Goal: Communication & Community: Answer question/provide support

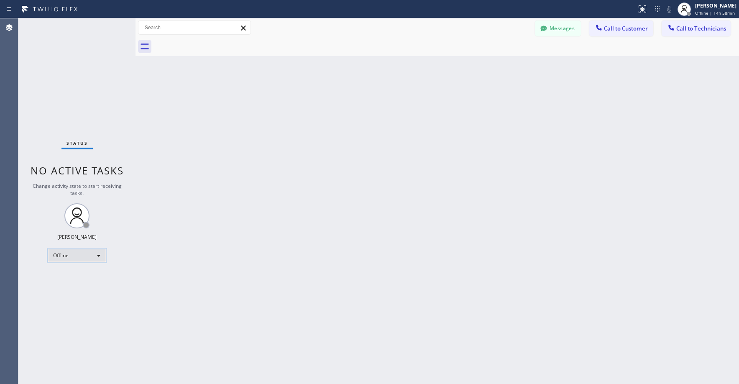
click at [90, 254] on div "Offline" at bounding box center [77, 255] width 59 height 13
click at [78, 283] on li "Unavailable" at bounding box center [76, 288] width 57 height 10
click at [70, 257] on div "Unavailable" at bounding box center [77, 255] width 59 height 13
click at [72, 100] on div at bounding box center [369, 192] width 739 height 384
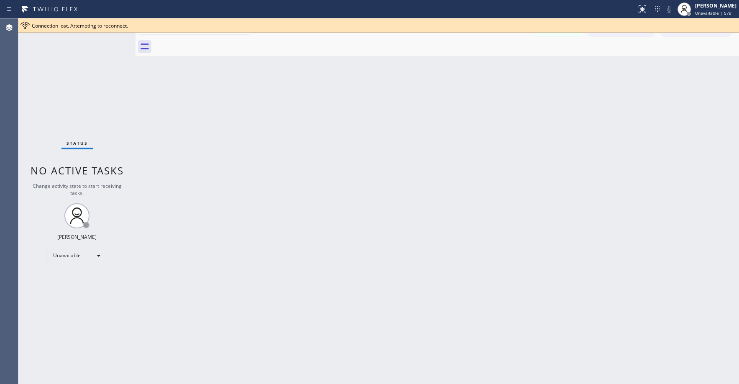
click at [87, 96] on div "Status No active tasks Change activity state to start receiving tasks. [PERSON_…" at bounding box center [76, 201] width 117 height 366
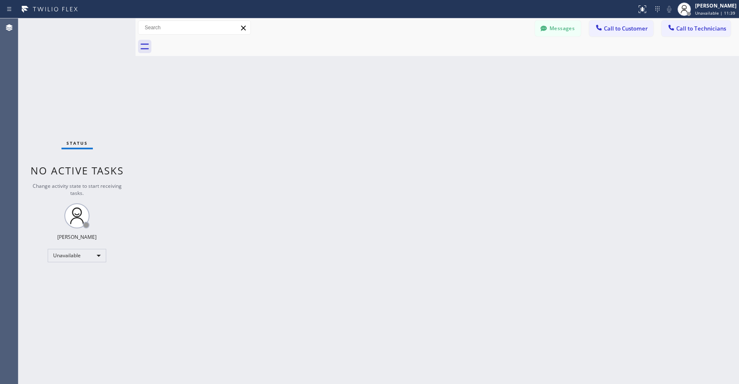
drag, startPoint x: 82, startPoint y: 72, endPoint x: 88, endPoint y: 72, distance: 5.9
click at [84, 72] on div "Status No active tasks Change activity state to start receiving tasks. [PERSON_…" at bounding box center [76, 201] width 117 height 366
click at [555, 27] on button "Messages" at bounding box center [558, 29] width 46 height 16
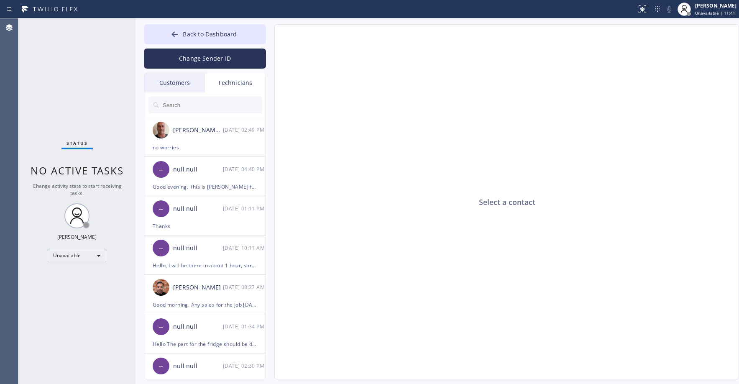
click at [174, 79] on div "Customers" at bounding box center [174, 82] width 61 height 19
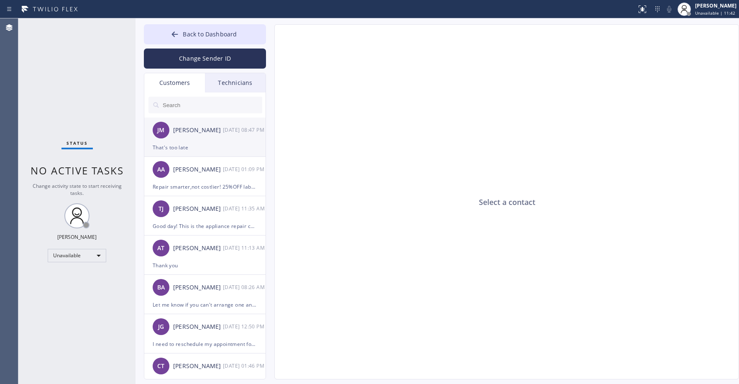
click at [218, 146] on div "That's too late" at bounding box center [205, 148] width 105 height 10
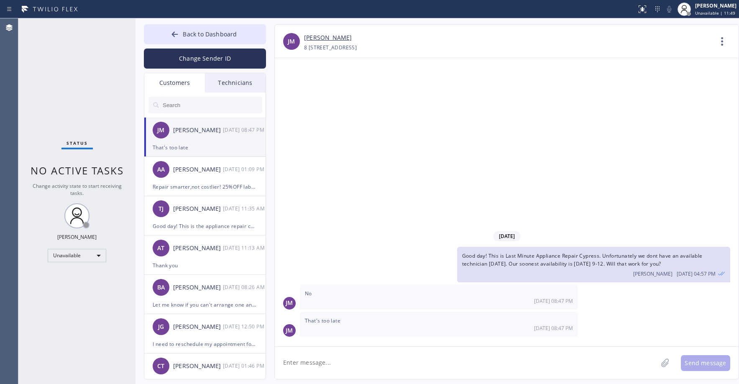
click at [315, 38] on link "[PERSON_NAME]" at bounding box center [328, 38] width 48 height 10
click at [215, 171] on div "[PERSON_NAME]" at bounding box center [198, 170] width 50 height 10
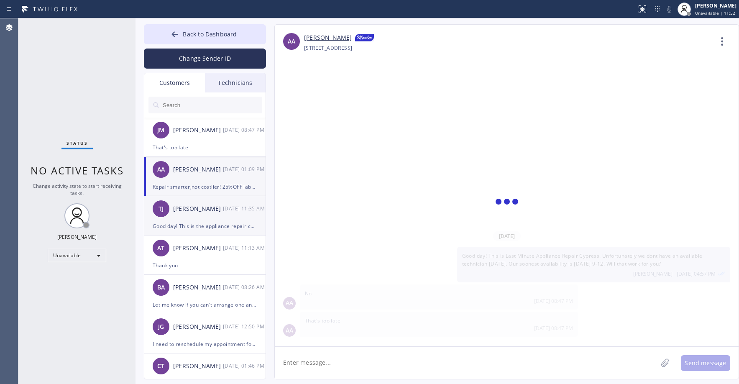
click at [215, 214] on div "TJ Tierra Jones 10/06 11:35 AM" at bounding box center [205, 208] width 122 height 25
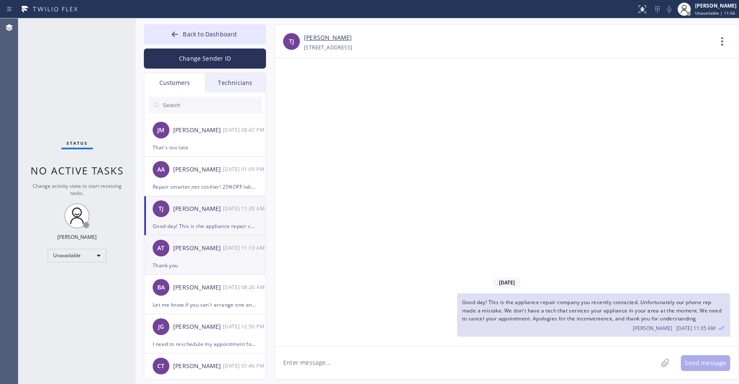
click at [208, 259] on div "AT Alla Tikhonova 10/06 11:13 AM" at bounding box center [205, 248] width 122 height 25
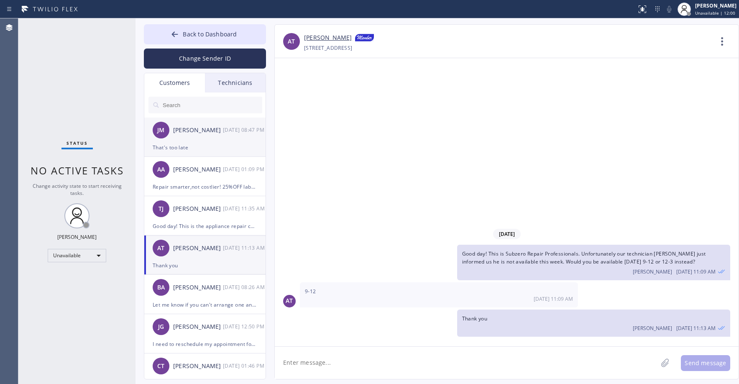
click at [213, 146] on div "That's too late" at bounding box center [205, 148] width 105 height 10
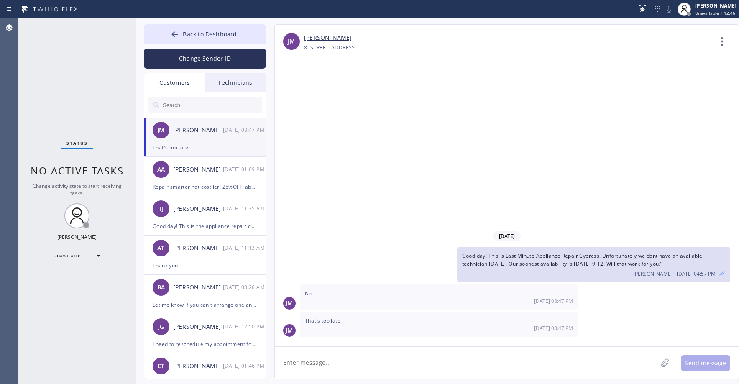
click at [187, 103] on input "text" at bounding box center [212, 105] width 100 height 17
paste input "MPSCGM"
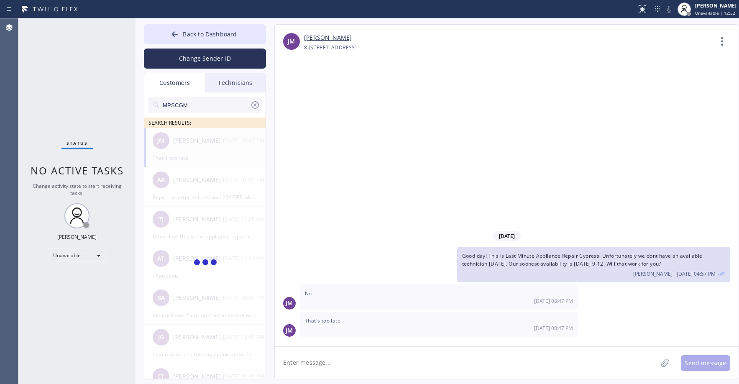
type input "MPSCGM"
click at [201, 166] on li "CL [PERSON_NAME] --:--" at bounding box center [205, 147] width 122 height 39
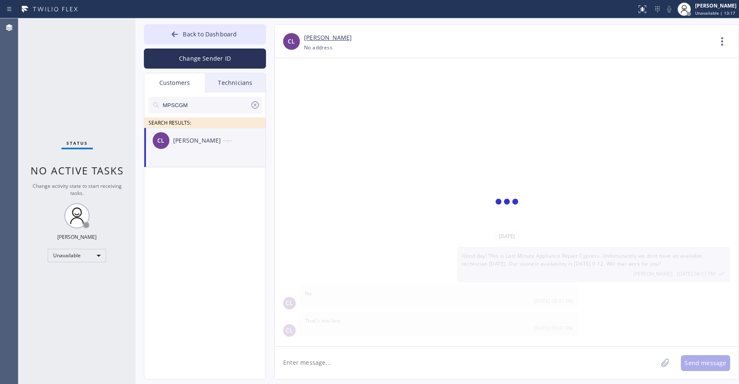
click at [310, 364] on textarea at bounding box center [466, 363] width 383 height 32
click at [175, 269] on div "MPSCGM SEARCH RESULTS: CL Carl Ludwig --:--" at bounding box center [205, 245] width 122 height 306
click at [204, 150] on div "CL [PERSON_NAME] --:--" at bounding box center [205, 140] width 122 height 25
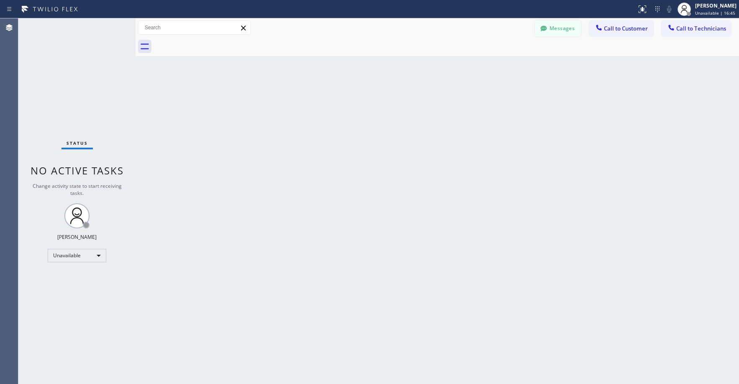
click at [550, 35] on button "Messages" at bounding box center [558, 29] width 46 height 16
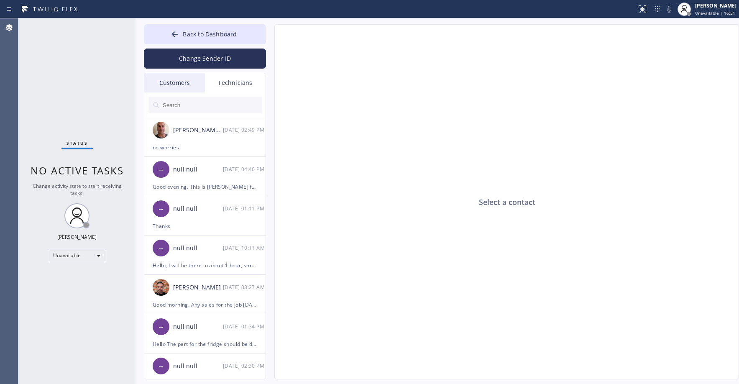
click at [181, 107] on input "text" at bounding box center [212, 105] width 100 height 17
click at [179, 85] on div "Customers" at bounding box center [174, 82] width 61 height 19
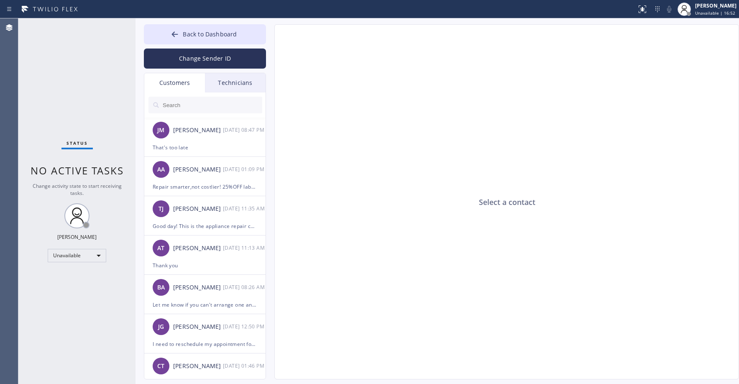
click at [185, 108] on input "text" at bounding box center [212, 105] width 100 height 17
paste input "MPSCGM"
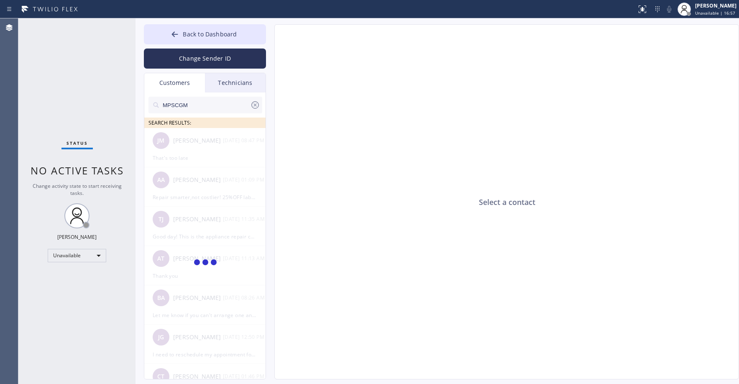
type input "MPSCGM"
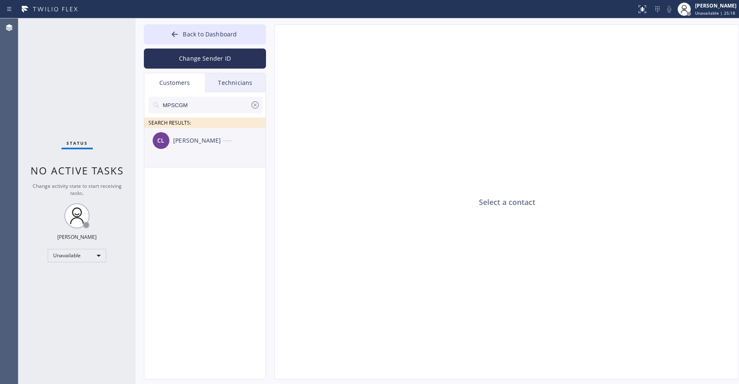
click at [192, 149] on div "CL [PERSON_NAME] --:--" at bounding box center [205, 140] width 122 height 25
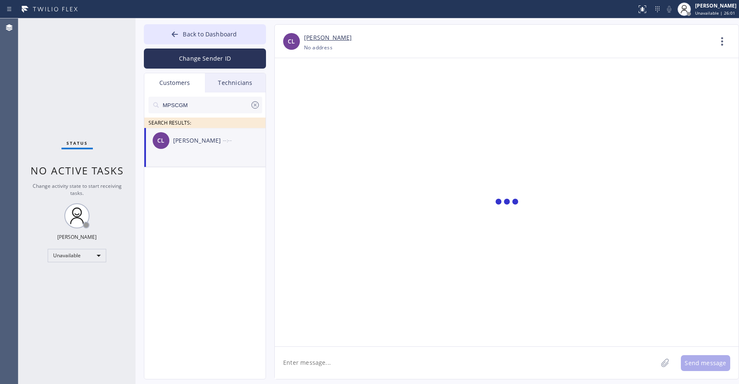
click at [104, 106] on div "Status No active tasks Change activity state to start receiving tasks. [PERSON_…" at bounding box center [76, 201] width 117 height 366
click at [201, 39] on button "Back to Dashboard" at bounding box center [205, 34] width 122 height 20
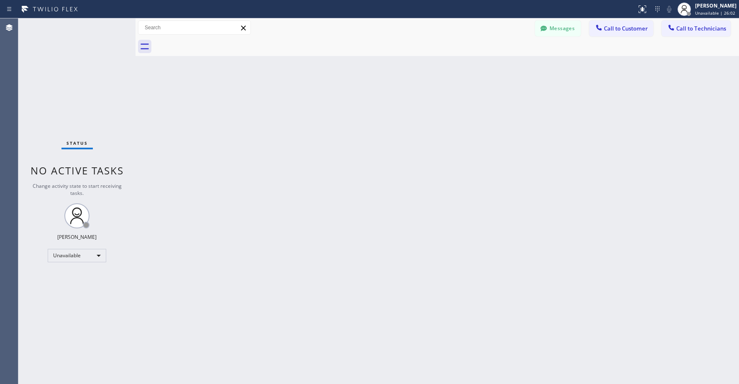
click at [85, 68] on div "Status No active tasks Change activity state to start receiving tasks. [PERSON_…" at bounding box center [76, 201] width 117 height 366
drag, startPoint x: 62, startPoint y: 58, endPoint x: 275, endPoint y: 22, distance: 215.6
click at [65, 59] on div "Status No active tasks Change activity state to start receiving tasks. [PERSON_…" at bounding box center [76, 201] width 117 height 366
click at [58, 52] on div "Status No active tasks Change activity state to start receiving tasks. [PERSON_…" at bounding box center [76, 201] width 117 height 366
click at [63, 85] on div "Status No active tasks Change activity state to start receiving tasks. [PERSON_…" at bounding box center [76, 201] width 117 height 366
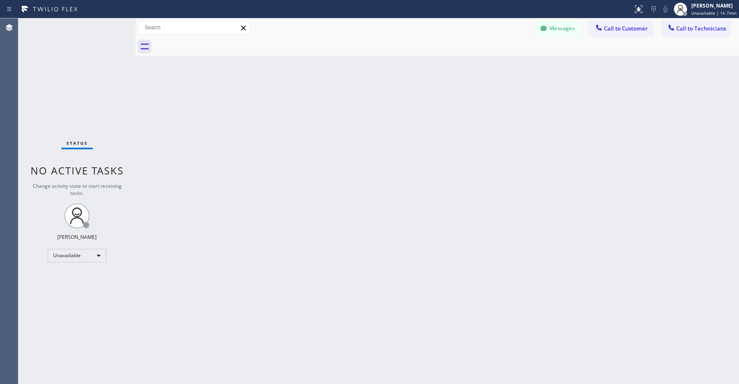
drag, startPoint x: 571, startPoint y: 30, endPoint x: 538, endPoint y: 48, distance: 37.3
click at [570, 30] on button "Messages" at bounding box center [558, 29] width 46 height 16
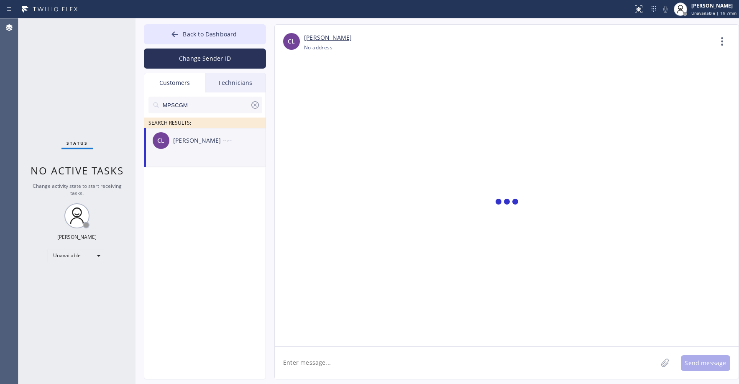
click at [258, 103] on icon at bounding box center [255, 105] width 10 height 10
click at [219, 111] on input "text" at bounding box center [212, 105] width 100 height 17
paste input "MLACLG"
type input "MLACLG"
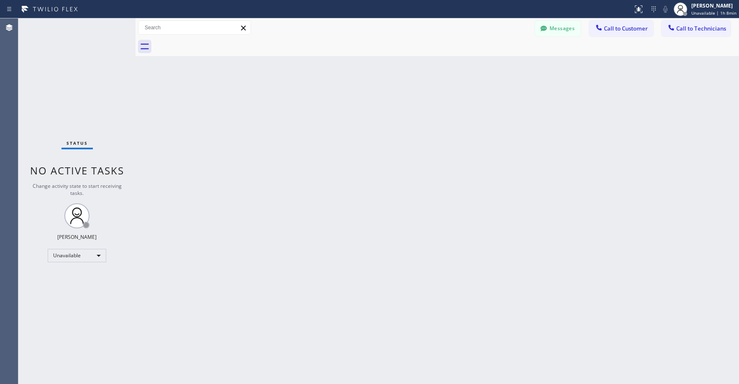
click at [402, 165] on div "Back to Dashboard Change Sender ID Customers Technicians [PERSON_NAME] [DATE] 0…" at bounding box center [438, 201] width 604 height 366
click at [562, 25] on button "Messages" at bounding box center [558, 29] width 46 height 16
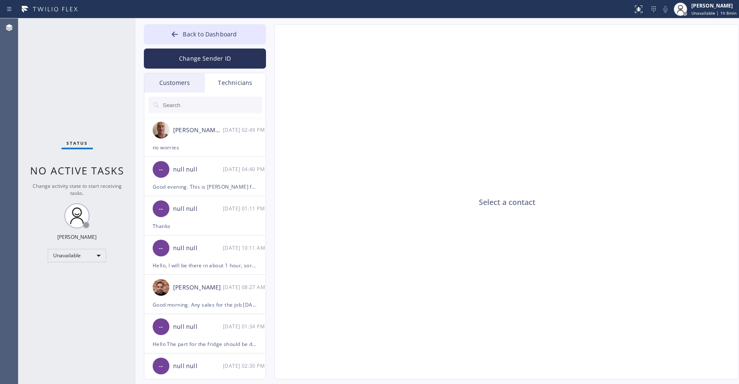
drag, startPoint x: 447, startPoint y: 173, endPoint x: 280, endPoint y: 162, distance: 167.3
click at [443, 174] on div "Select a contact" at bounding box center [507, 202] width 465 height 355
click at [177, 80] on div "Customers" at bounding box center [174, 82] width 61 height 19
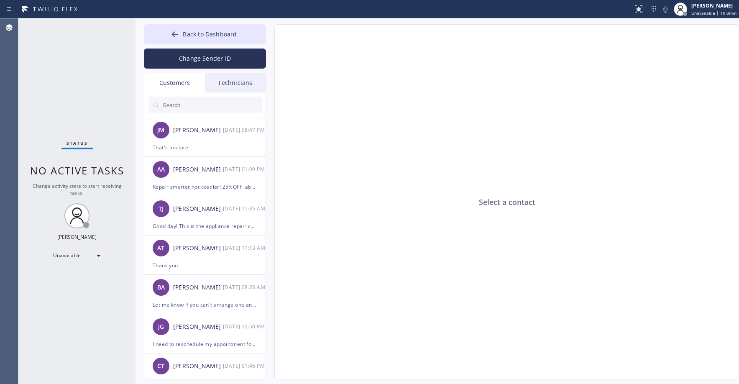
click at [190, 108] on input "text" at bounding box center [212, 105] width 100 height 17
paste input "MLACLG"
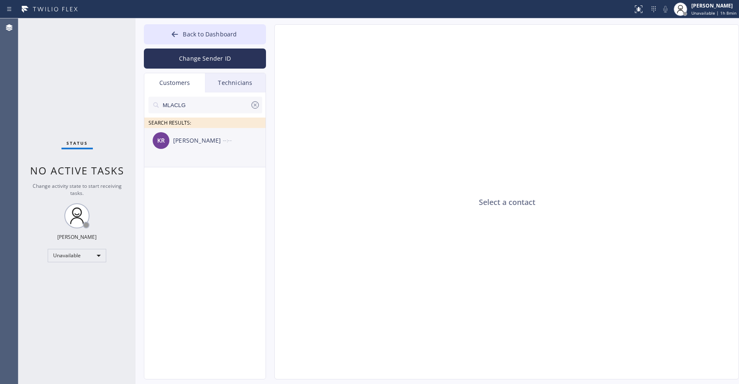
type input "MLACLG"
click at [198, 155] on li "KR [PERSON_NAME] --:--" at bounding box center [205, 147] width 122 height 39
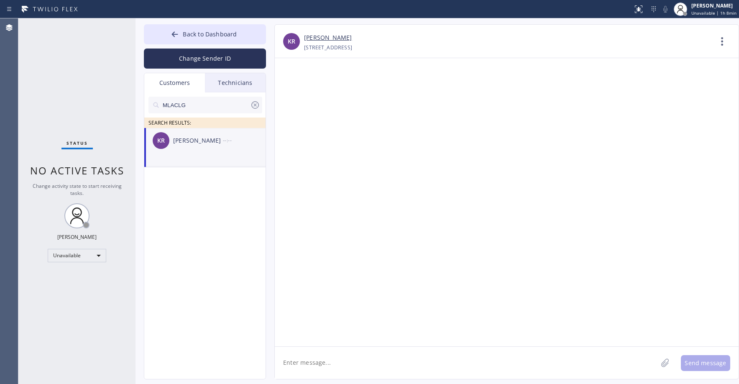
click at [305, 361] on textarea at bounding box center [466, 363] width 383 height 32
paste textarea "Viking Appliancerepair Pros"
click at [377, 362] on textarea "Good day! This is Viking Appliancerepair Pros" at bounding box center [474, 363] width 398 height 32
click at [430, 364] on textarea "Good day! This is Viking Appliance repair Pros" at bounding box center [474, 363] width 398 height 32
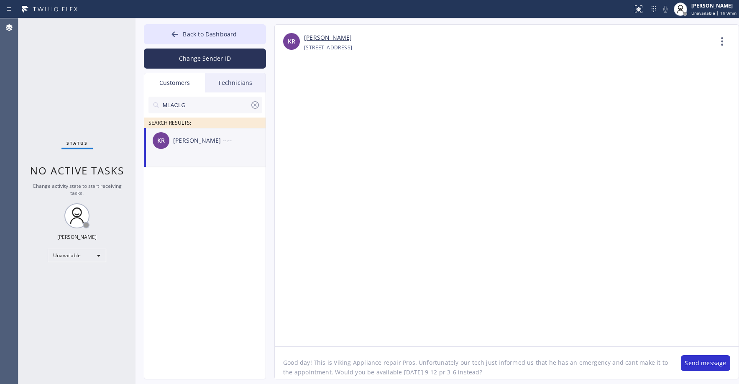
drag, startPoint x: 436, startPoint y: 373, endPoint x: 383, endPoint y: 286, distance: 101.6
click at [383, 286] on div at bounding box center [507, 202] width 464 height 288
click at [433, 373] on textarea "Good day! This is Viking Appliance repair Pros. Unfortunately our tech just inf…" at bounding box center [474, 363] width 398 height 32
click at [485, 372] on textarea "Good day! This is Viking Appliance repair Pros. Unfortunately our tech just inf…" at bounding box center [474, 363] width 398 height 32
drag, startPoint x: 320, startPoint y: 373, endPoint x: 649, endPoint y: 360, distance: 329.1
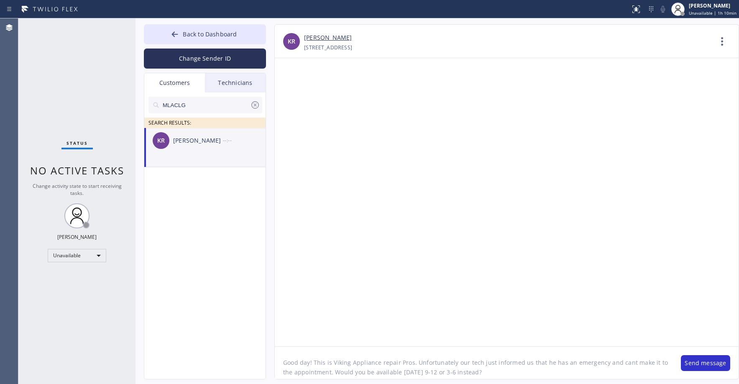
click at [649, 360] on textarea "Good day! This is Viking Appliance repair Pros. Unfortunately our tech just inf…" at bounding box center [474, 363] width 398 height 32
click at [375, 373] on textarea "Good day! This is Viking Appliance repair Pros. Unfortunately our tech just inf…" at bounding box center [474, 363] width 398 height 32
drag, startPoint x: 537, startPoint y: 371, endPoint x: 513, endPoint y: 372, distance: 24.3
click at [513, 372] on textarea "Good day! This is Viking Appliance repair Pros. Unfortunately our tech just inf…" at bounding box center [474, 363] width 398 height 32
type textarea "Good day! This is Viking Appliance repair Pros. Unfortunately our tech just inf…"
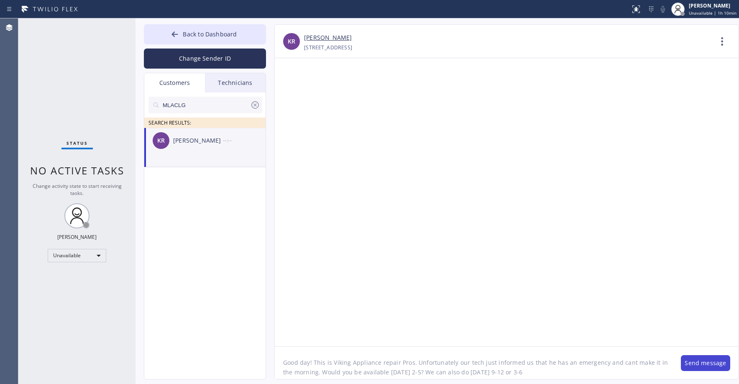
click at [693, 364] on button "Send message" at bounding box center [705, 363] width 49 height 16
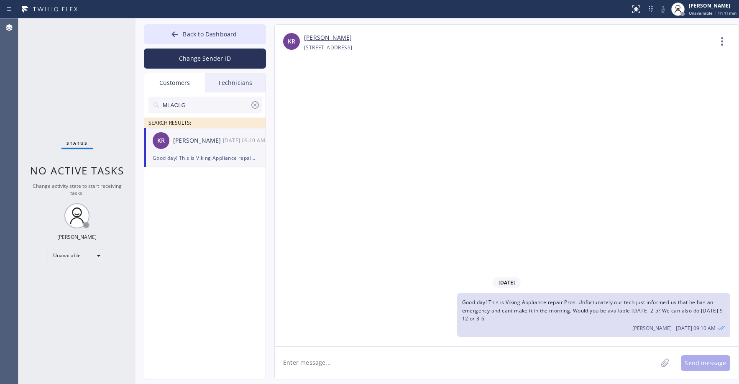
click at [89, 83] on div "Status No active tasks Change activity state to start receiving tasks. [PERSON_…" at bounding box center [76, 201] width 117 height 366
click at [252, 105] on icon at bounding box center [255, 105] width 10 height 10
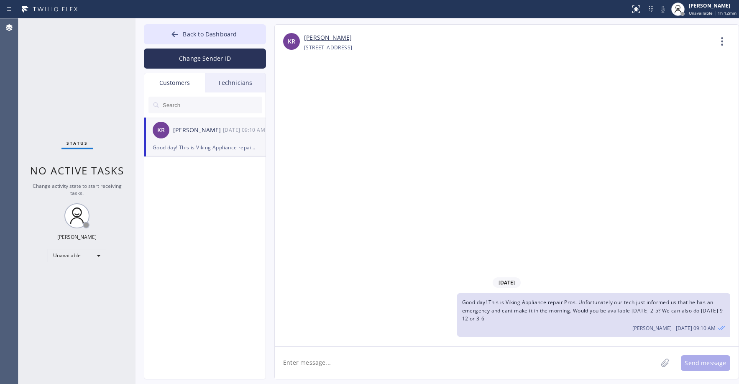
click at [205, 107] on input "text" at bounding box center [212, 105] width 100 height 17
paste input "MPSCGM"
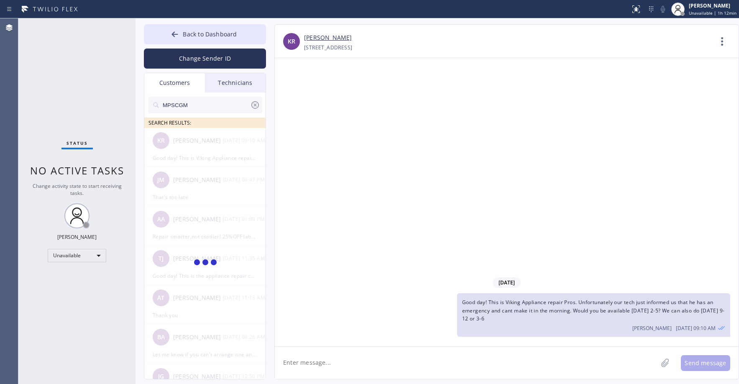
type input "MPSCGM"
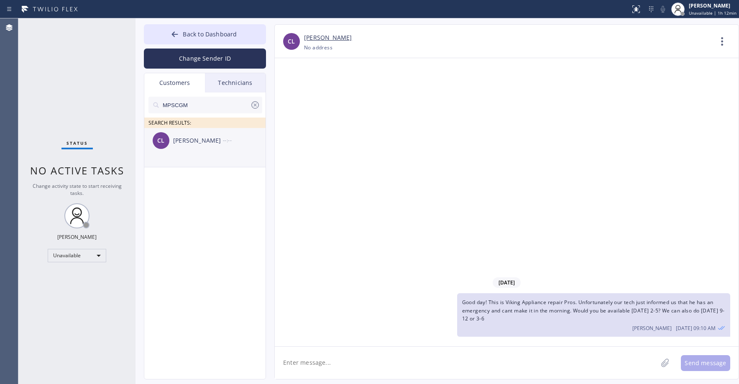
click at [212, 156] on li "CL [PERSON_NAME] --:--" at bounding box center [205, 147] width 122 height 39
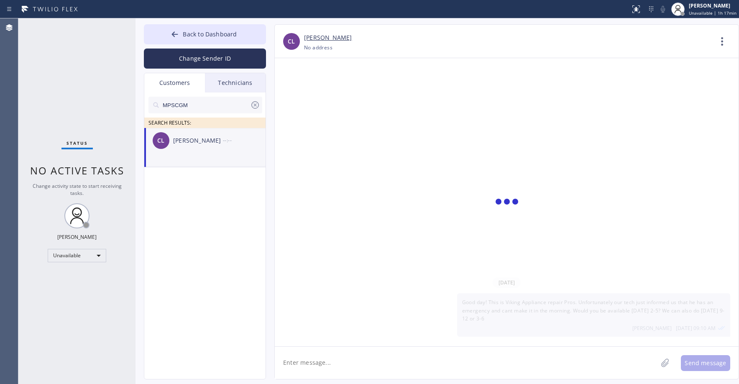
click at [252, 104] on icon at bounding box center [255, 105] width 8 height 8
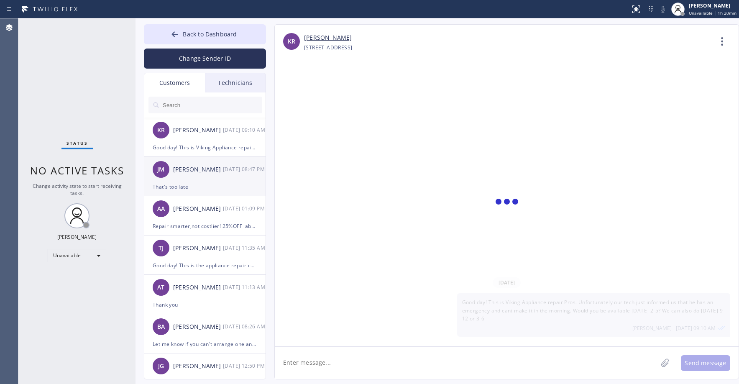
click at [223, 174] on div "[DATE] 08:47 PM" at bounding box center [245, 169] width 44 height 10
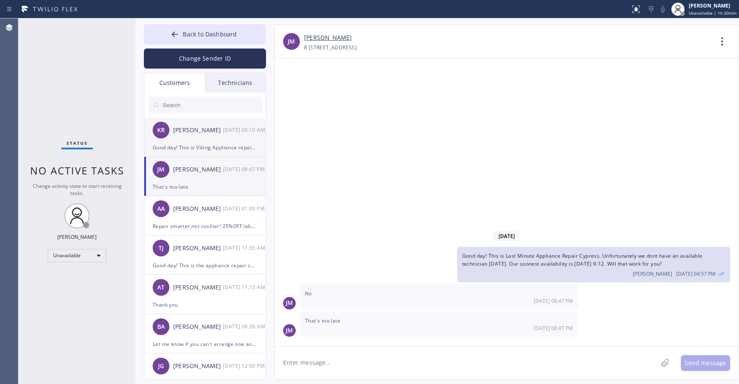
click at [219, 139] on div "KR [PERSON_NAME] [DATE] 09:10 AM" at bounding box center [205, 130] width 122 height 25
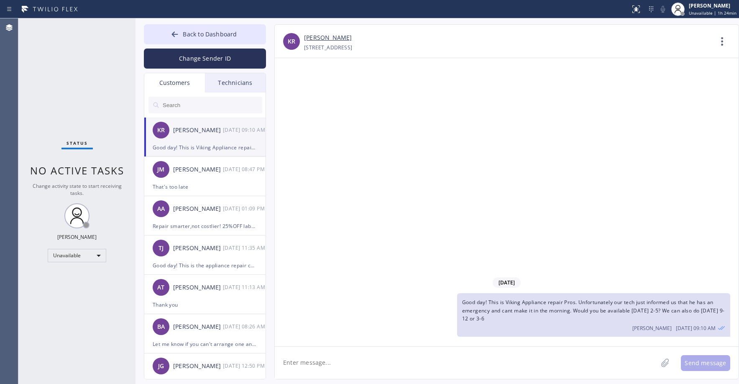
click at [66, 77] on div "Status No active tasks Change activity state to start receiving tasks. [PERSON_…" at bounding box center [76, 201] width 117 height 366
click at [200, 35] on span "Back to Dashboard" at bounding box center [210, 34] width 54 height 8
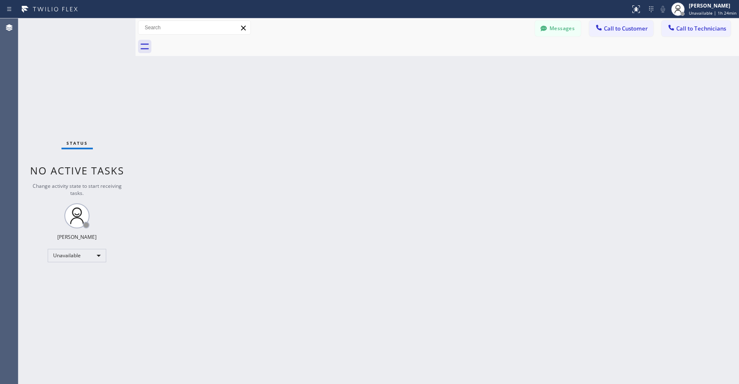
click at [87, 87] on div "Status No active tasks Change activity state to start receiving tasks. [PERSON_…" at bounding box center [76, 201] width 117 height 366
click at [74, 86] on div "Status No active tasks Change activity state to start receiving tasks. [PERSON_…" at bounding box center [76, 201] width 117 height 366
click at [563, 29] on button "Messages" at bounding box center [558, 29] width 46 height 16
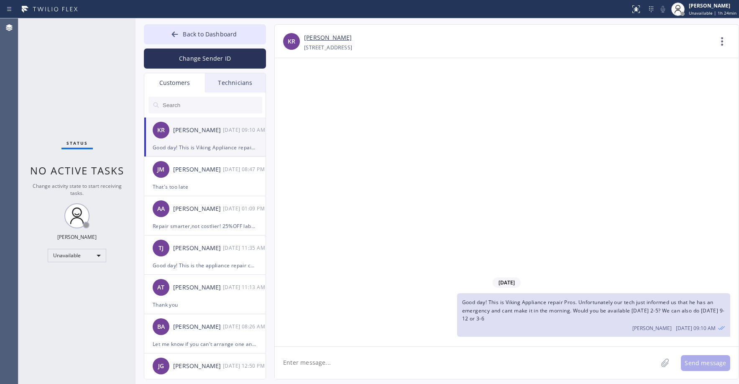
click at [186, 103] on input "text" at bounding box center [212, 105] width 100 height 17
paste input "5HCQVL"
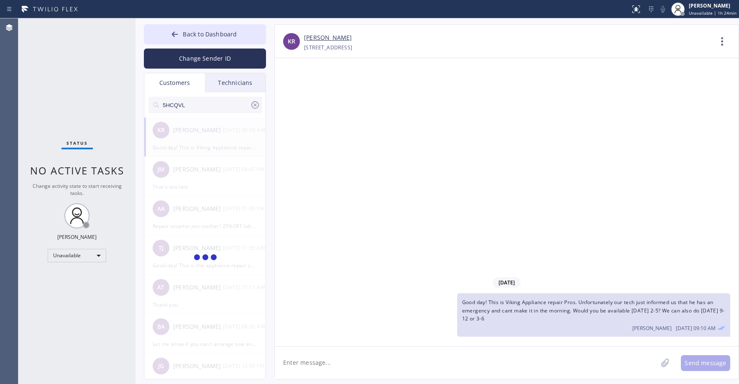
type input "5HCQVL"
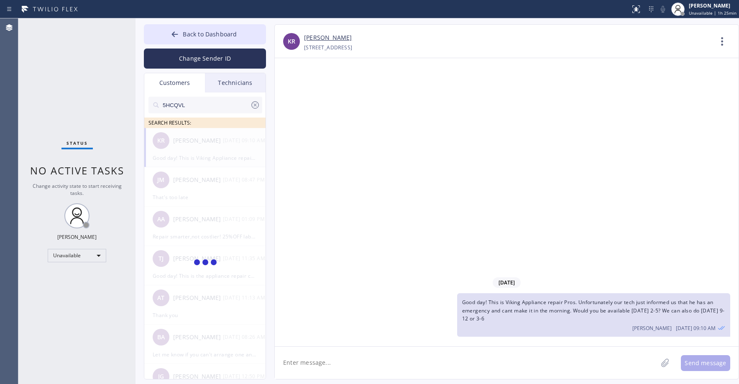
click at [78, 90] on div "Status No active tasks Change activity state to start receiving tasks. [PERSON_…" at bounding box center [76, 201] width 117 height 366
click at [166, 152] on div "[PERSON_NAME] [PERSON_NAME] --:--" at bounding box center [205, 140] width 122 height 25
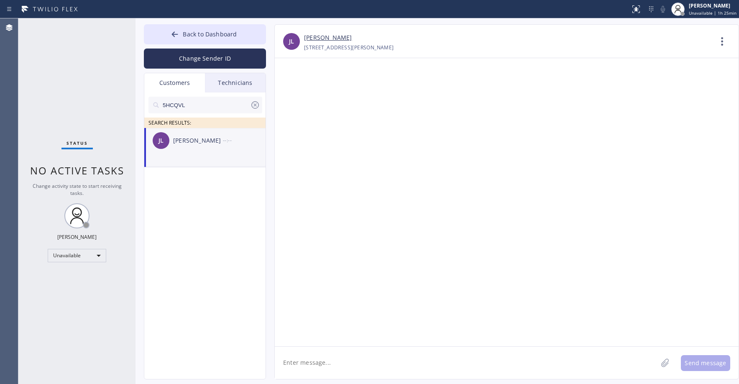
click at [347, 359] on textarea at bounding box center [466, 363] width 383 height 32
paste textarea "Menlo Park Appliance"
drag, startPoint x: 347, startPoint y: 371, endPoint x: 309, endPoint y: 373, distance: 38.1
click at [309, 373] on textarea "Good day! This is Menlo Park Appliance. Unfortunately our tech has an emergency…" at bounding box center [474, 363] width 398 height 32
type textarea "Good day! This is Menlo Park Appliance. Unfortunately our tech has an emergency…"
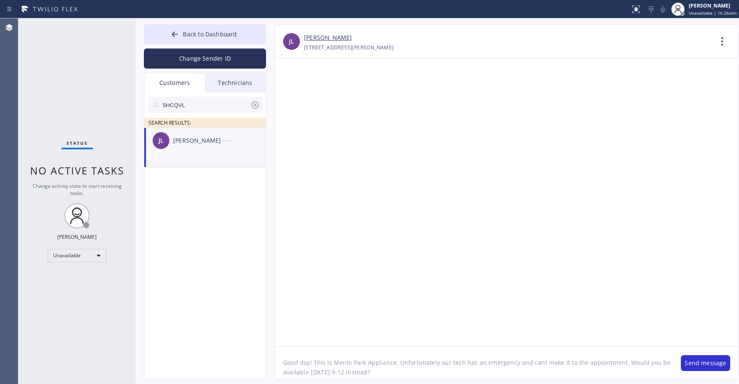
click at [484, 220] on div at bounding box center [507, 202] width 464 height 288
click at [586, 213] on div at bounding box center [507, 202] width 464 height 288
click at [703, 362] on button "Send message" at bounding box center [705, 363] width 49 height 16
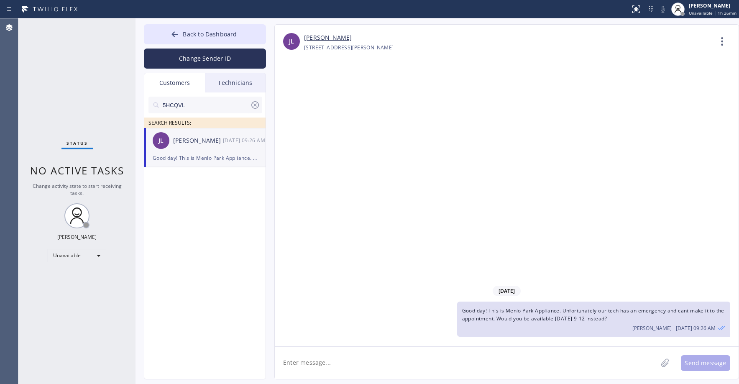
click at [51, 69] on div "Status No active tasks Change activity state to start receiving tasks. [PERSON_…" at bounding box center [76, 201] width 117 height 366
click at [98, 90] on div "Status No active tasks Change activity state to start receiving tasks. [PERSON_…" at bounding box center [76, 201] width 117 height 366
click at [91, 70] on div "Status No active tasks Change activity state to start receiving tasks. [PERSON_…" at bounding box center [76, 201] width 117 height 366
click at [389, 201] on div "[DATE] Good day! This is Menlo Park Appliance. Unfortunately our tech has an em…" at bounding box center [507, 202] width 464 height 288
click at [255, 105] on icon at bounding box center [255, 105] width 8 height 8
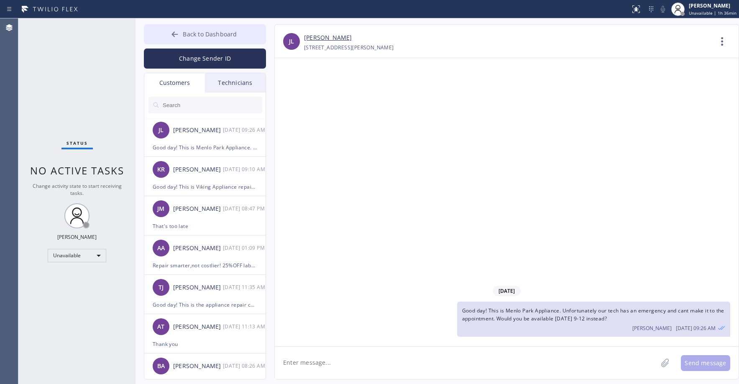
click at [202, 36] on span "Back to Dashboard" at bounding box center [210, 34] width 54 height 8
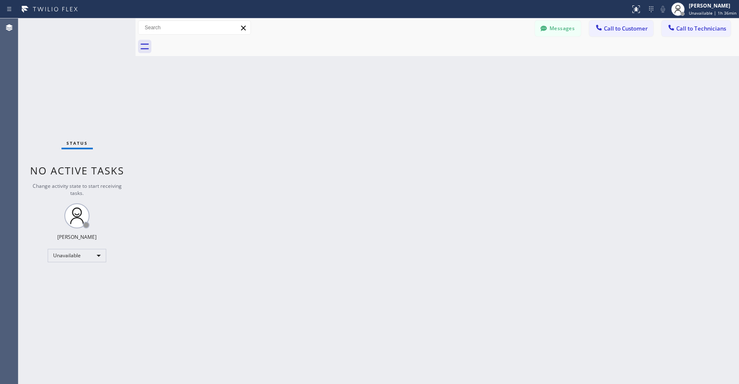
click at [101, 71] on div "Status No active tasks Change activity state to start receiving tasks. [PERSON_…" at bounding box center [76, 201] width 117 height 366
click at [65, 120] on div "Status No active tasks Change activity state to start receiving tasks. [PERSON_…" at bounding box center [76, 201] width 117 height 366
click at [69, 87] on div "Status No active tasks Change activity state to start receiving tasks. [PERSON_…" at bounding box center [76, 201] width 117 height 366
click at [545, 29] on icon at bounding box center [544, 28] width 6 height 5
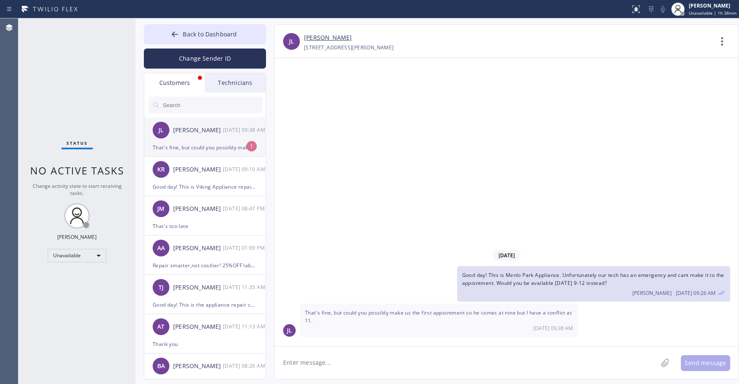
click at [173, 146] on div "That's fine, but could you possibly make us the first appointment so he comes a…" at bounding box center [205, 148] width 105 height 10
click at [324, 40] on link "[PERSON_NAME]" at bounding box center [328, 38] width 48 height 10
click at [342, 360] on textarea at bounding box center [466, 363] width 383 height 32
type textarea "We cant guarantee that he can be there by 9. Would [DATE] 11-2 or 12-3 be bette…"
click at [710, 359] on button "Send message" at bounding box center [705, 363] width 49 height 16
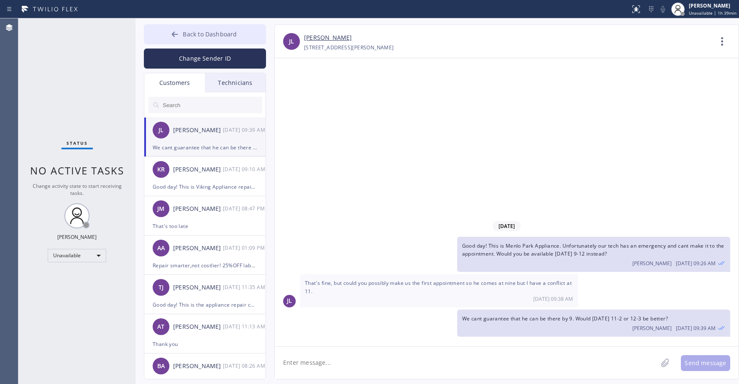
click at [199, 38] on span "Back to Dashboard" at bounding box center [210, 34] width 54 height 8
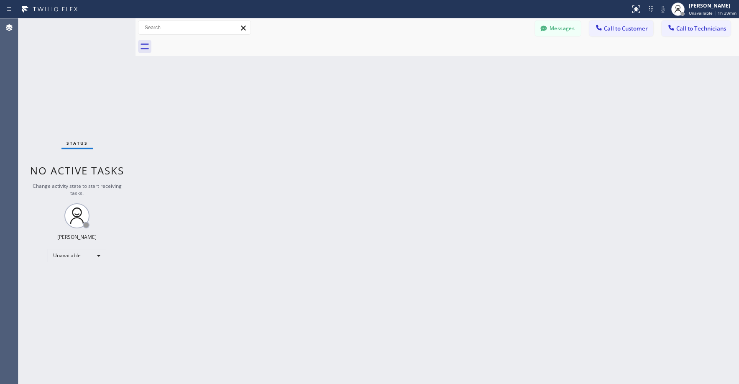
click at [90, 79] on div "Status No active tasks Change activity state to start receiving tasks. [PERSON_…" at bounding box center [76, 201] width 117 height 366
drag, startPoint x: 67, startPoint y: 58, endPoint x: 73, endPoint y: 110, distance: 52.3
click at [67, 63] on div "Status No active tasks Change activity state to start receiving tasks. [PERSON_…" at bounding box center [76, 201] width 117 height 366
click at [60, 68] on div "Status No active tasks Change activity state to start receiving tasks. [PERSON_…" at bounding box center [76, 201] width 117 height 366
drag, startPoint x: 84, startPoint y: 52, endPoint x: 84, endPoint y: 60, distance: 8.0
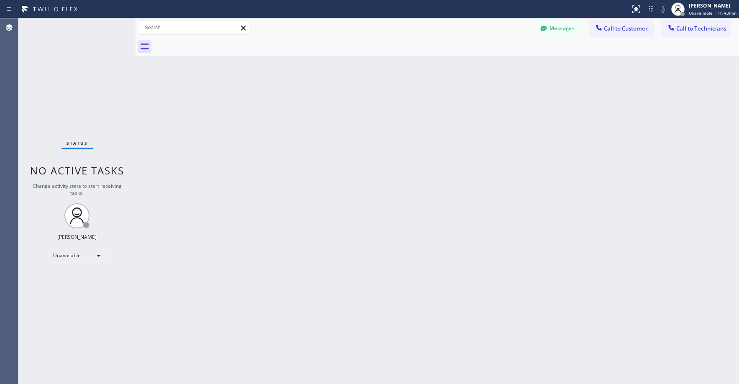
click at [84, 59] on div "Status No active tasks Change activity state to start receiving tasks. [PERSON_…" at bounding box center [76, 201] width 117 height 366
click at [66, 55] on div "Status No active tasks Change activity state to start receiving tasks. [PERSON_…" at bounding box center [76, 201] width 117 height 366
drag, startPoint x: 79, startPoint y: 59, endPoint x: 401, endPoint y: 76, distance: 322.6
click at [83, 60] on div "Status No active tasks Change activity state to start receiving tasks. [PERSON_…" at bounding box center [76, 201] width 117 height 366
click at [558, 29] on button "Messages" at bounding box center [558, 29] width 46 height 16
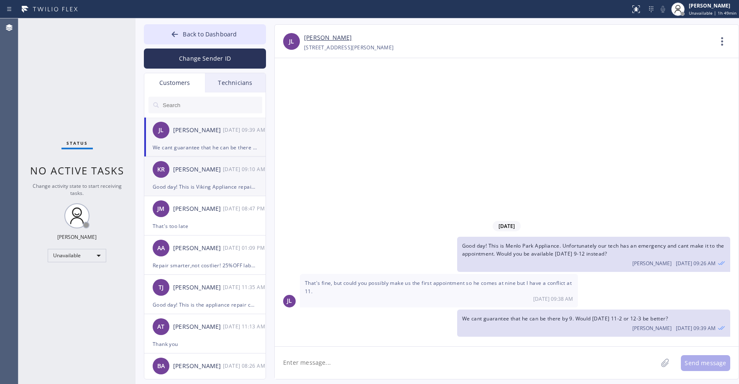
click at [208, 166] on div "[PERSON_NAME]" at bounding box center [198, 170] width 50 height 10
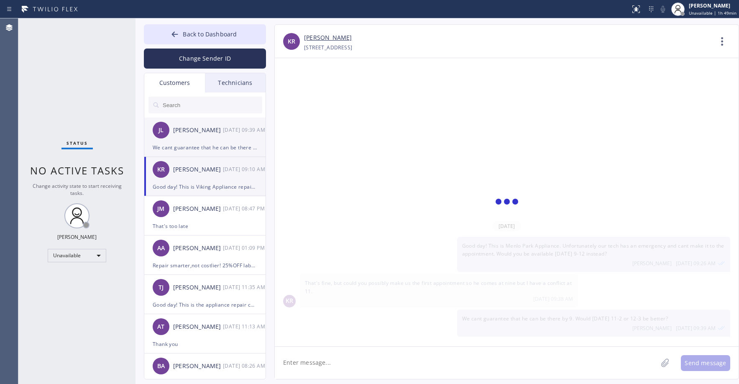
click at [203, 146] on div "We cant guarantee that he can be there by 9. Would [DATE] 11-2 or 12-3 be bette…" at bounding box center [205, 148] width 105 height 10
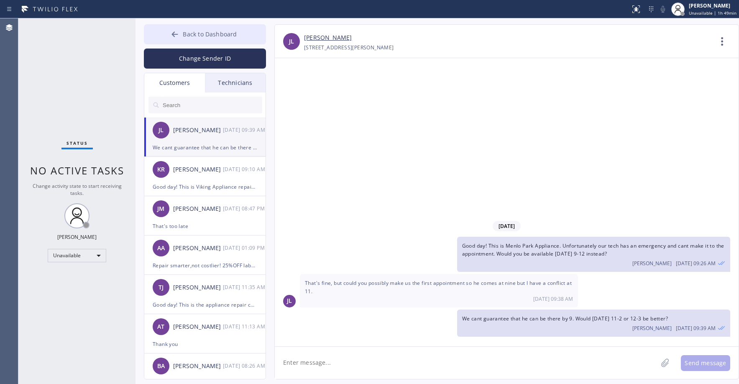
click at [200, 33] on span "Back to Dashboard" at bounding box center [210, 34] width 54 height 8
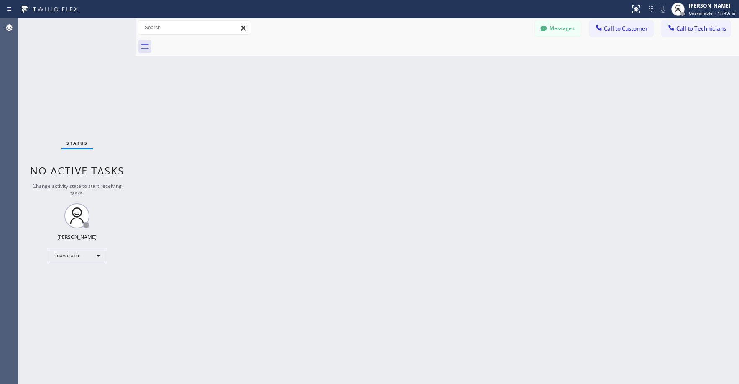
click at [86, 58] on div "Status No active tasks Change activity state to start receiving tasks. [PERSON_…" at bounding box center [76, 201] width 117 height 366
drag, startPoint x: 78, startPoint y: 72, endPoint x: 80, endPoint y: 93, distance: 21.9
click at [78, 77] on div "Status No active tasks Change activity state to start receiving tasks. [PERSON_…" at bounding box center [76, 201] width 117 height 366
drag, startPoint x: 105, startPoint y: 104, endPoint x: 92, endPoint y: 138, distance: 36.5
click at [102, 106] on div "Status No active tasks Change activity state to start receiving tasks. [PERSON_…" at bounding box center [76, 201] width 117 height 366
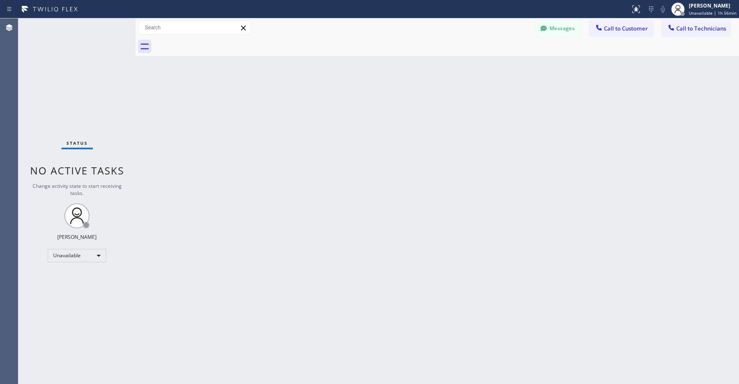
drag, startPoint x: 74, startPoint y: 68, endPoint x: 208, endPoint y: 70, distance: 133.5
click at [74, 69] on div "Status No active tasks Change activity state to start receiving tasks. [PERSON_…" at bounding box center [76, 201] width 117 height 366
click at [697, 31] on span "Call to Technicians" at bounding box center [702, 29] width 50 height 8
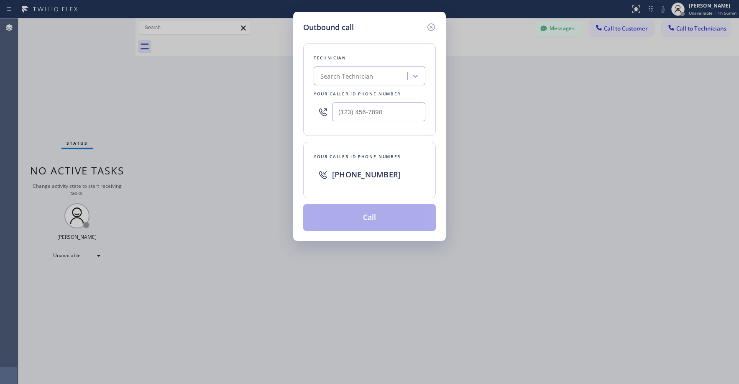
click at [341, 80] on div "Search Technician" at bounding box center [346, 77] width 53 height 10
type input "hai"
click at [353, 94] on div "[PERSON_NAME]" at bounding box center [370, 93] width 112 height 15
type input "[PHONE_NUMBER]"
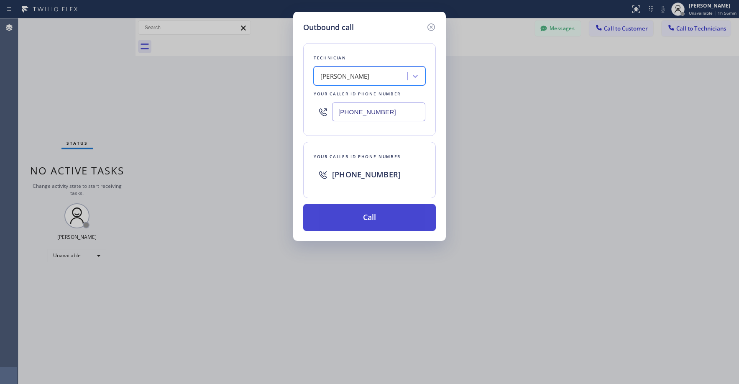
click at [362, 217] on button "Call" at bounding box center [369, 217] width 133 height 27
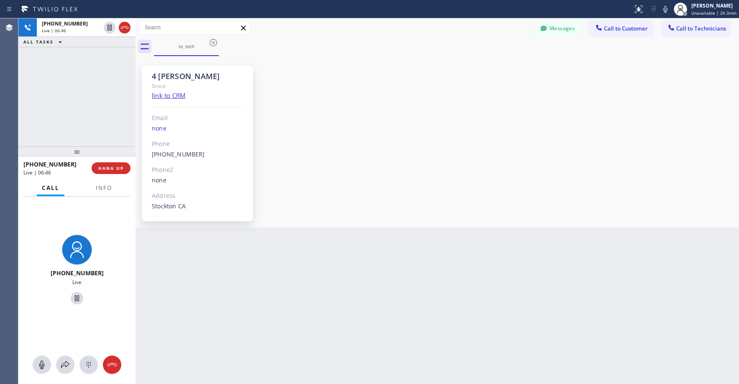
click at [92, 106] on div "[PHONE_NUMBER] Live | 06:46 ALL TASKS ALL TASKS ACTIVE TASKS TASKS IN WRAP UP" at bounding box center [76, 82] width 117 height 128
click at [95, 94] on div "[PHONE_NUMBER] Live | 06:51 ALL TASKS ALL TASKS ACTIVE TASKS TASKS IN WRAP UP" at bounding box center [76, 82] width 117 height 128
click at [71, 106] on div "[PHONE_NUMBER] Live | 07:00 ALL TASKS ALL TASKS ACTIVE TASKS TASKS IN WRAP UP" at bounding box center [76, 82] width 117 height 128
click at [74, 103] on div "[PHONE_NUMBER] Live | 07:01 ALL TASKS ALL TASKS ACTIVE TASKS TASKS IN WRAP UP" at bounding box center [76, 82] width 117 height 128
click at [93, 81] on div "[PHONE_NUMBER] Live | 07:03 ALL TASKS ALL TASKS ACTIVE TASKS TASKS IN WRAP UP" at bounding box center [76, 82] width 117 height 128
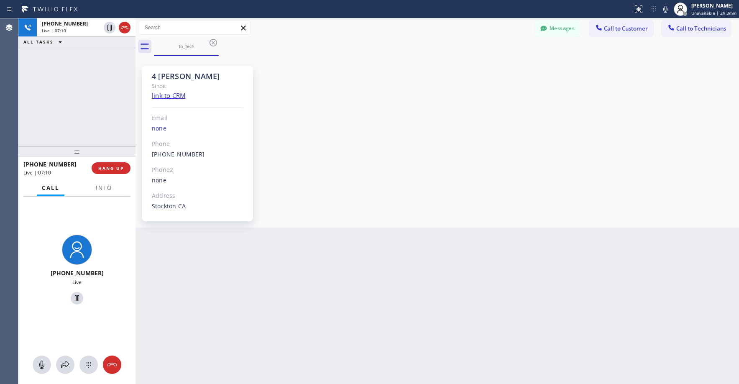
click at [392, 154] on div "4 [PERSON_NAME] Since: link to CRM Email none Phone [PHONE_NUMBER] Outbound cal…" at bounding box center [438, 141] width 600 height 167
click at [66, 96] on div "[PHONE_NUMBER] Live | 07:11 ALL TASKS ALL TASKS ACTIVE TASKS TASKS IN WRAP UP" at bounding box center [76, 82] width 117 height 128
click at [66, 96] on div "[PHONE_NUMBER] Live | 07:13 ALL TASKS ALL TASKS ACTIVE TASKS TASKS IN WRAP UP" at bounding box center [76, 82] width 117 height 128
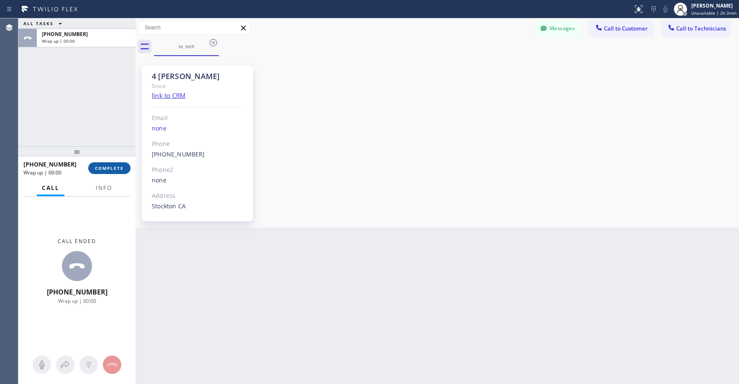
click at [116, 169] on span "COMPLETE" at bounding box center [109, 168] width 29 height 6
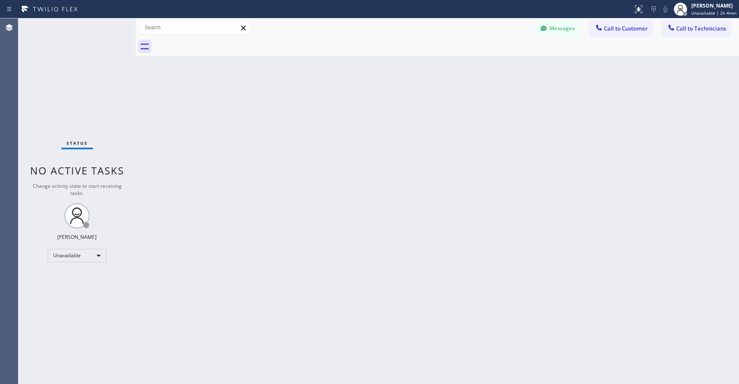
click at [72, 64] on div "Status No active tasks Change activity state to start receiving tasks. [PERSON_…" at bounding box center [76, 201] width 117 height 366
click at [553, 32] on button "Messages" at bounding box center [558, 29] width 46 height 16
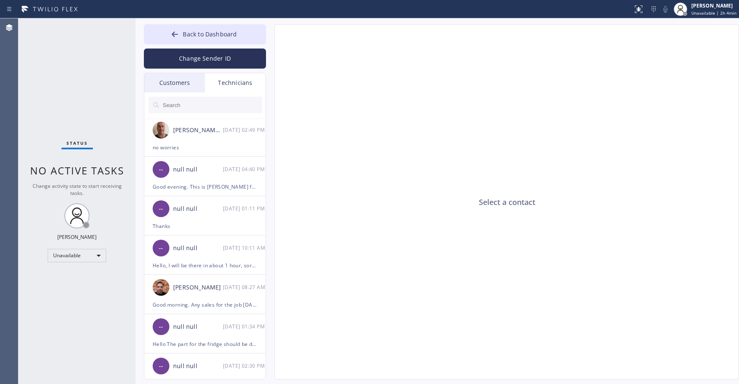
click at [187, 92] on div at bounding box center [205, 104] width 122 height 25
click at [185, 83] on div "Customers" at bounding box center [174, 82] width 61 height 19
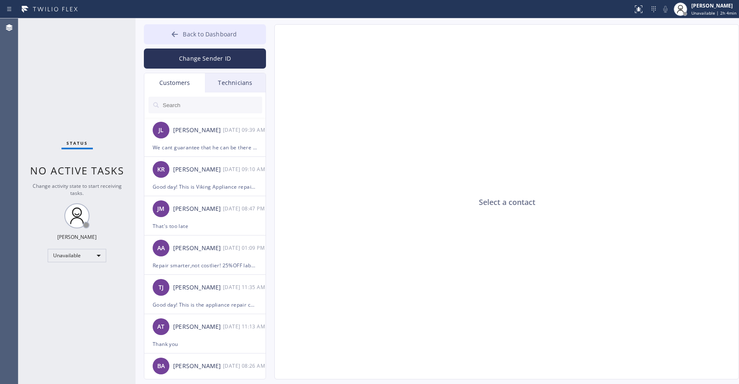
click at [197, 33] on span "Back to Dashboard" at bounding box center [210, 34] width 54 height 8
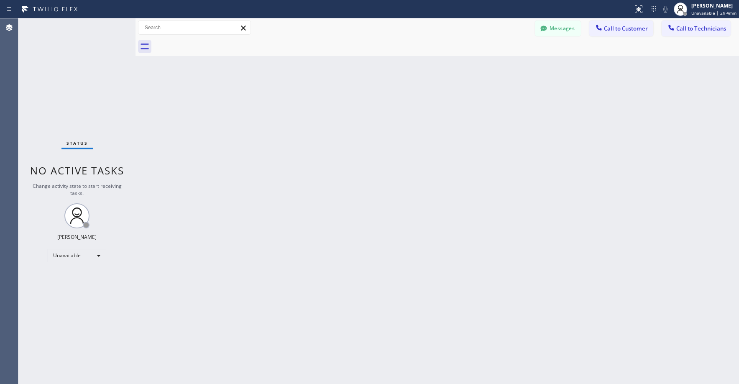
click at [87, 56] on div "Status No active tasks Change activity state to start receiving tasks. [PERSON_…" at bounding box center [76, 201] width 117 height 366
drag, startPoint x: 64, startPoint y: 44, endPoint x: 228, endPoint y: 0, distance: 170.3
click at [66, 45] on div "Status No active tasks Change activity state to start receiving tasks. [PERSON_…" at bounding box center [76, 201] width 117 height 366
drag, startPoint x: 45, startPoint y: 93, endPoint x: 176, endPoint y: 51, distance: 138.1
click at [45, 93] on div "Status No active tasks Change activity state to start receiving tasks. [PERSON_…" at bounding box center [76, 201] width 117 height 366
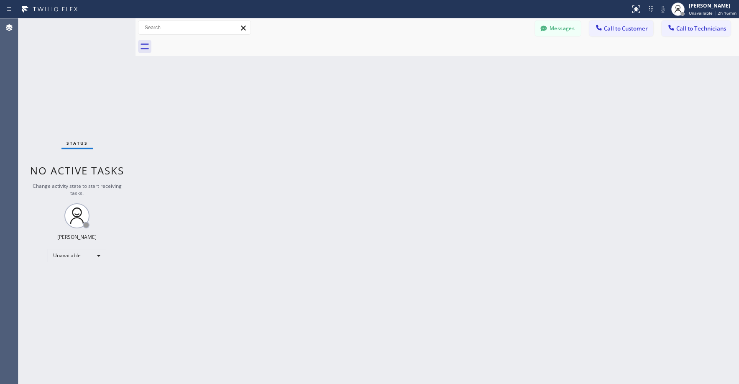
click at [84, 81] on div "Status No active tasks Change activity state to start receiving tasks. [PERSON_…" at bounding box center [76, 201] width 117 height 366
click at [73, 259] on div "Unavailable" at bounding box center [77, 255] width 59 height 13
click at [68, 301] on li "Break" at bounding box center [76, 299] width 57 height 10
click at [75, 101] on div "Status No active tasks Change activity state to start receiving tasks. [PERSON_…" at bounding box center [76, 201] width 117 height 366
click at [65, 261] on div "Break" at bounding box center [77, 255] width 59 height 13
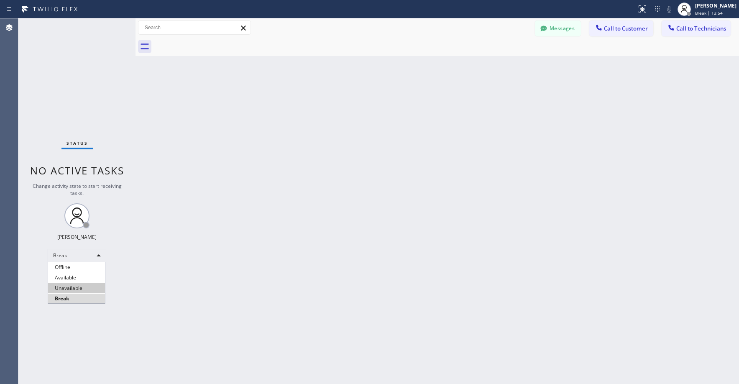
click at [68, 286] on li "Unavailable" at bounding box center [76, 288] width 57 height 10
click at [75, 72] on div "Status No active tasks Change activity state to start receiving tasks. [PERSON_…" at bounding box center [76, 201] width 117 height 366
drag, startPoint x: 70, startPoint y: 67, endPoint x: 370, endPoint y: 56, distance: 300.2
click at [71, 67] on div "Status No active tasks Change activity state to start receiving tasks. [PERSON_…" at bounding box center [76, 201] width 117 height 366
click at [545, 32] on icon at bounding box center [544, 28] width 8 height 8
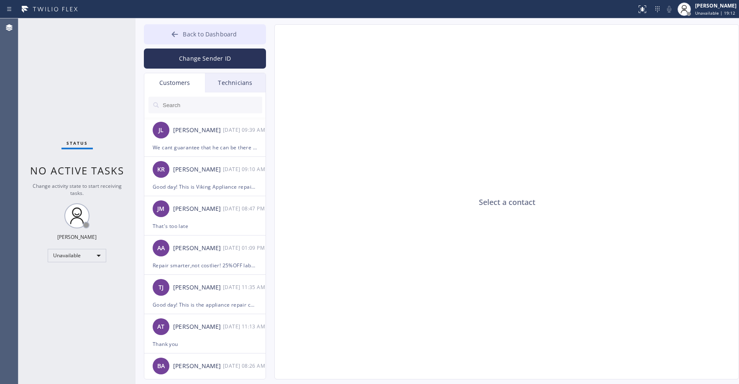
click at [174, 40] on div at bounding box center [175, 35] width 10 height 10
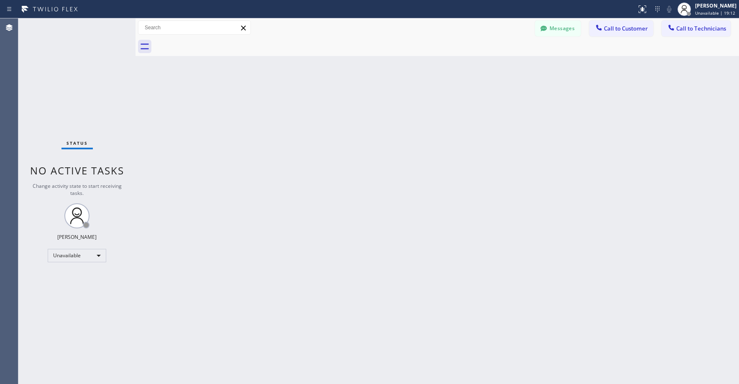
click at [90, 79] on div "Status No active tasks Change activity state to start receiving tasks. [PERSON_…" at bounding box center [76, 201] width 117 height 366
click at [94, 68] on div "Status No active tasks Change activity state to start receiving tasks. [PERSON_…" at bounding box center [76, 201] width 117 height 366
drag, startPoint x: 71, startPoint y: 59, endPoint x: 71, endPoint y: 67, distance: 7.9
click at [71, 63] on div "Status No active tasks Change activity state to start receiving tasks. [PERSON_…" at bounding box center [76, 201] width 117 height 366
drag, startPoint x: 71, startPoint y: 49, endPoint x: 79, endPoint y: 123, distance: 74.1
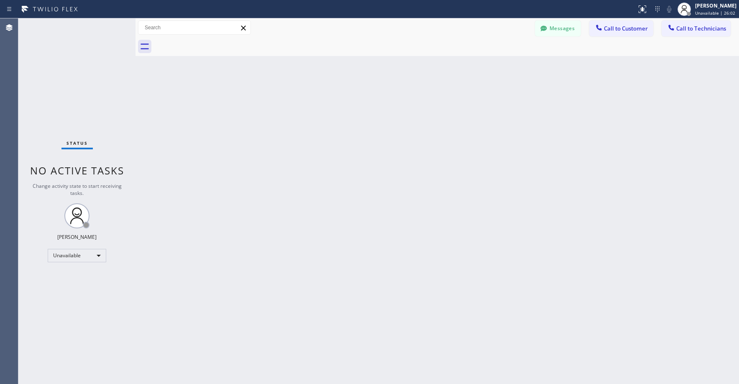
click at [71, 49] on div "Status No active tasks Change activity state to start receiving tasks. [PERSON_…" at bounding box center [76, 201] width 117 height 366
click at [84, 81] on div "Status No active tasks Change activity state to start receiving tasks. [PERSON_…" at bounding box center [76, 201] width 117 height 366
